Goal: Task Accomplishment & Management: Use online tool/utility

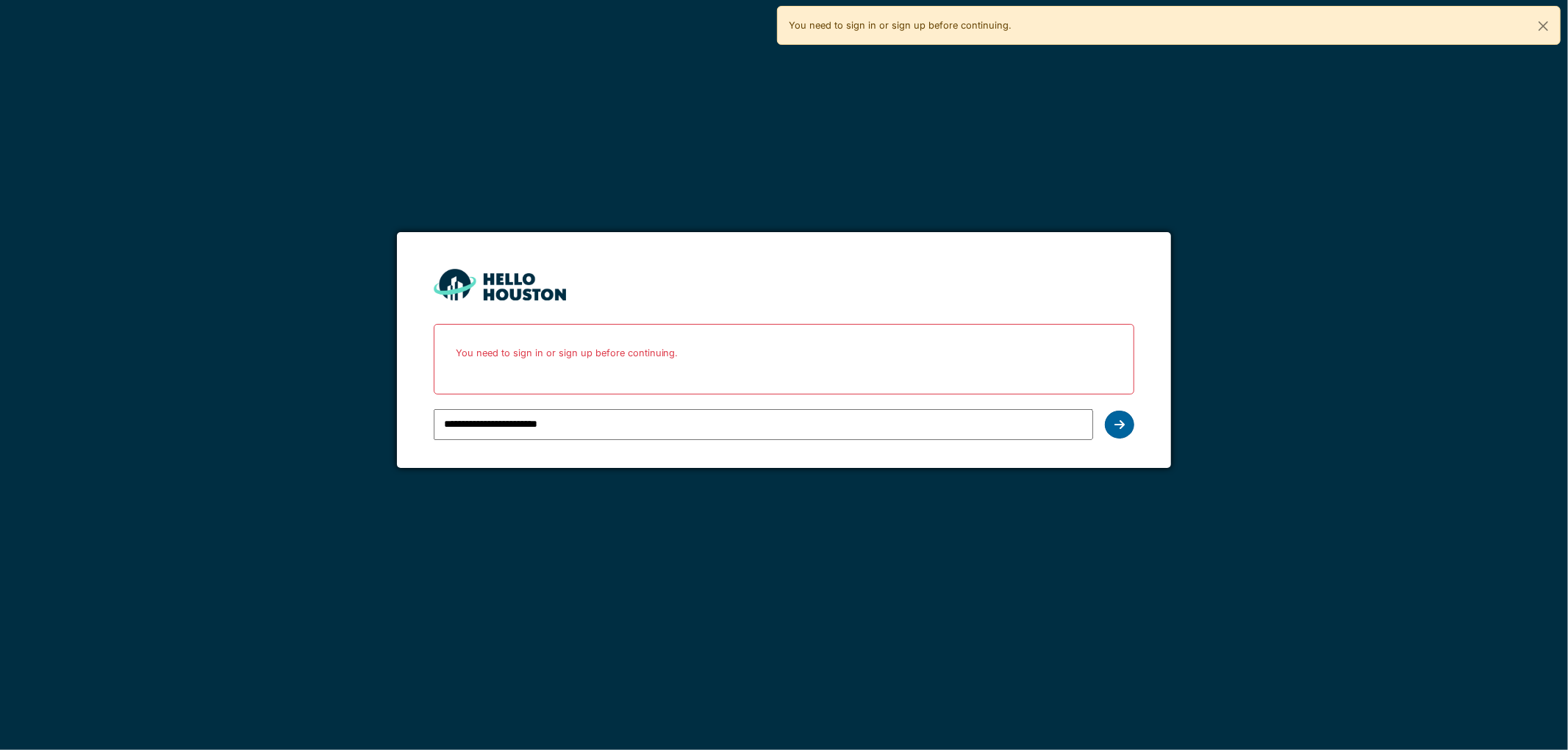
drag, startPoint x: 0, startPoint y: 0, endPoint x: 1120, endPoint y: 431, distance: 1200.1
click at [1120, 431] on div at bounding box center [1120, 424] width 30 height 28
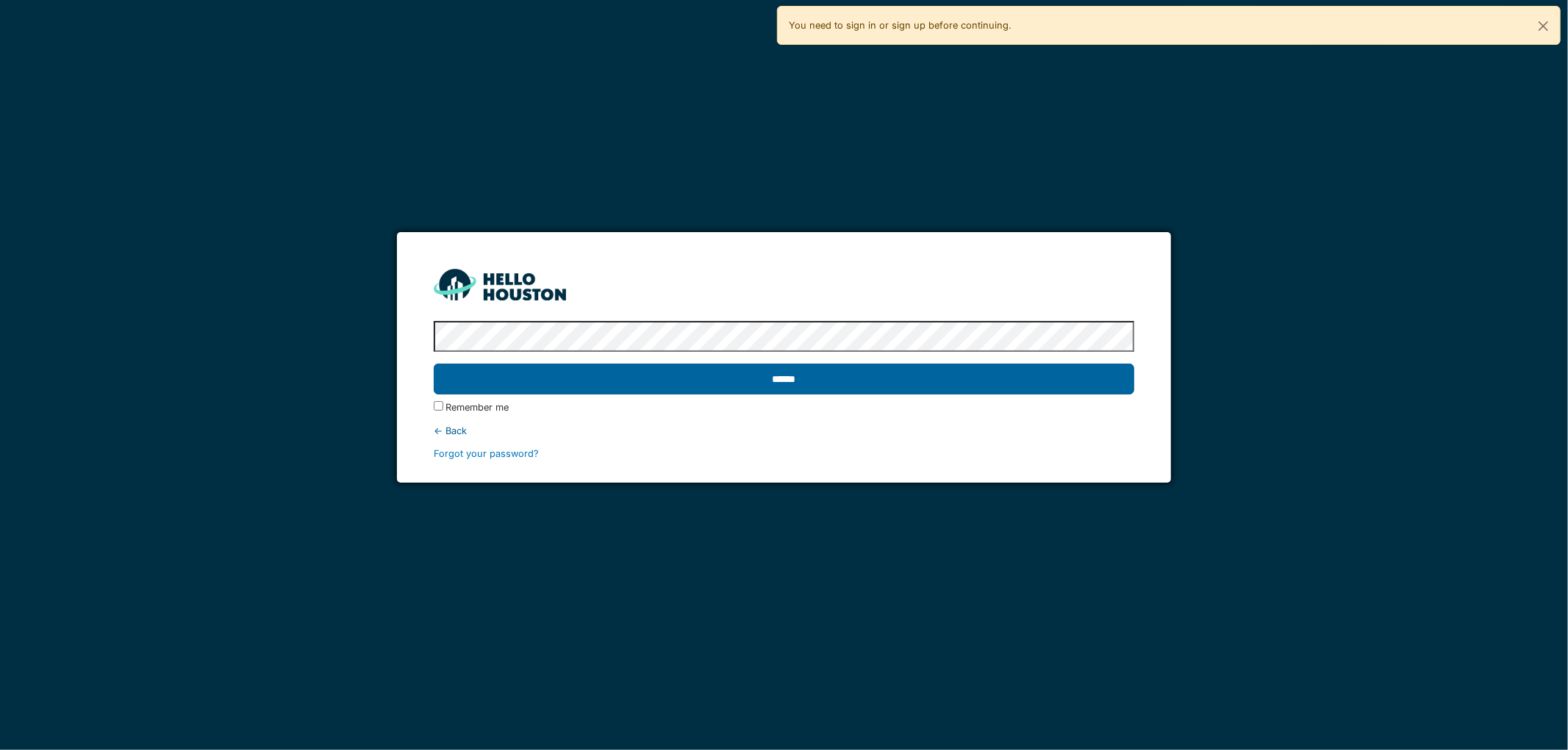
click at [480, 392] on input "******" at bounding box center [784, 379] width 701 height 31
